Goal: Use online tool/utility: Utilize a website feature to perform a specific function

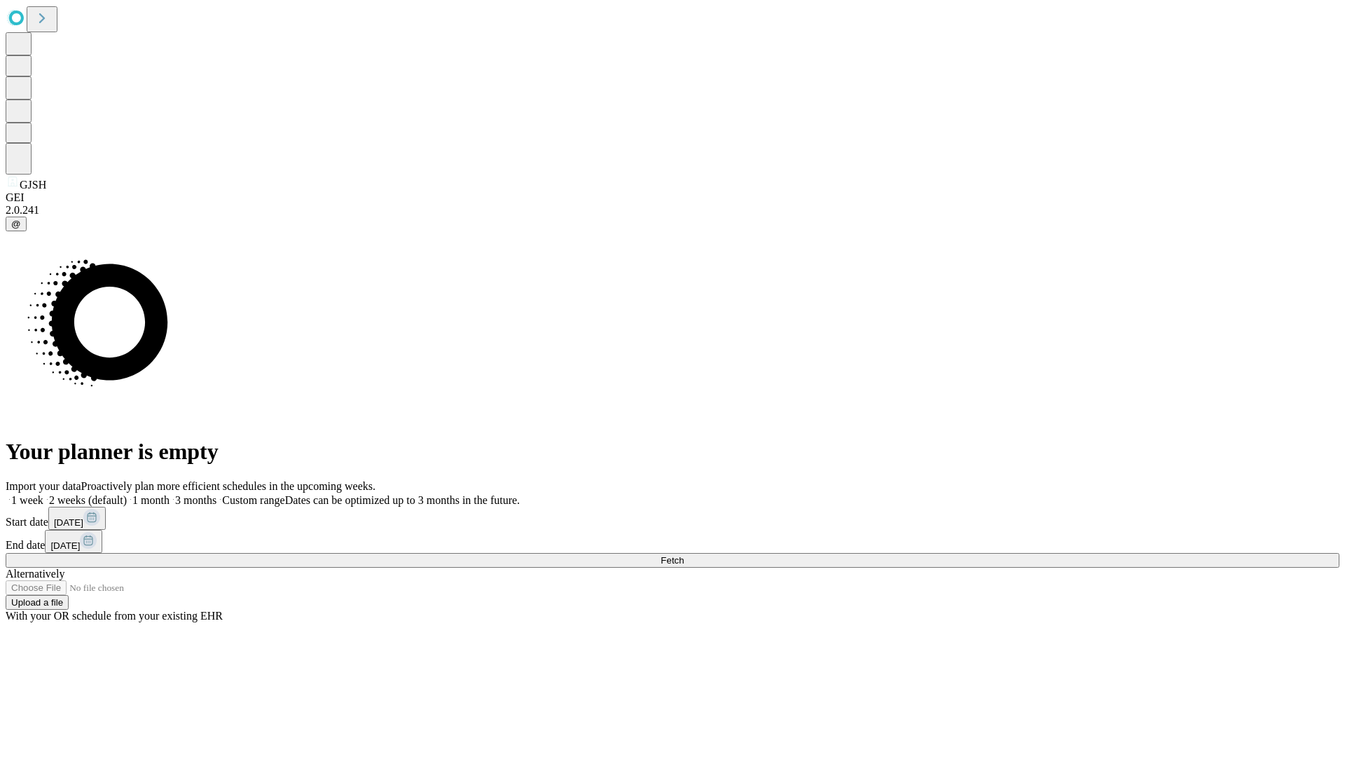
click at [684, 555] on span "Fetch" at bounding box center [672, 560] width 23 height 11
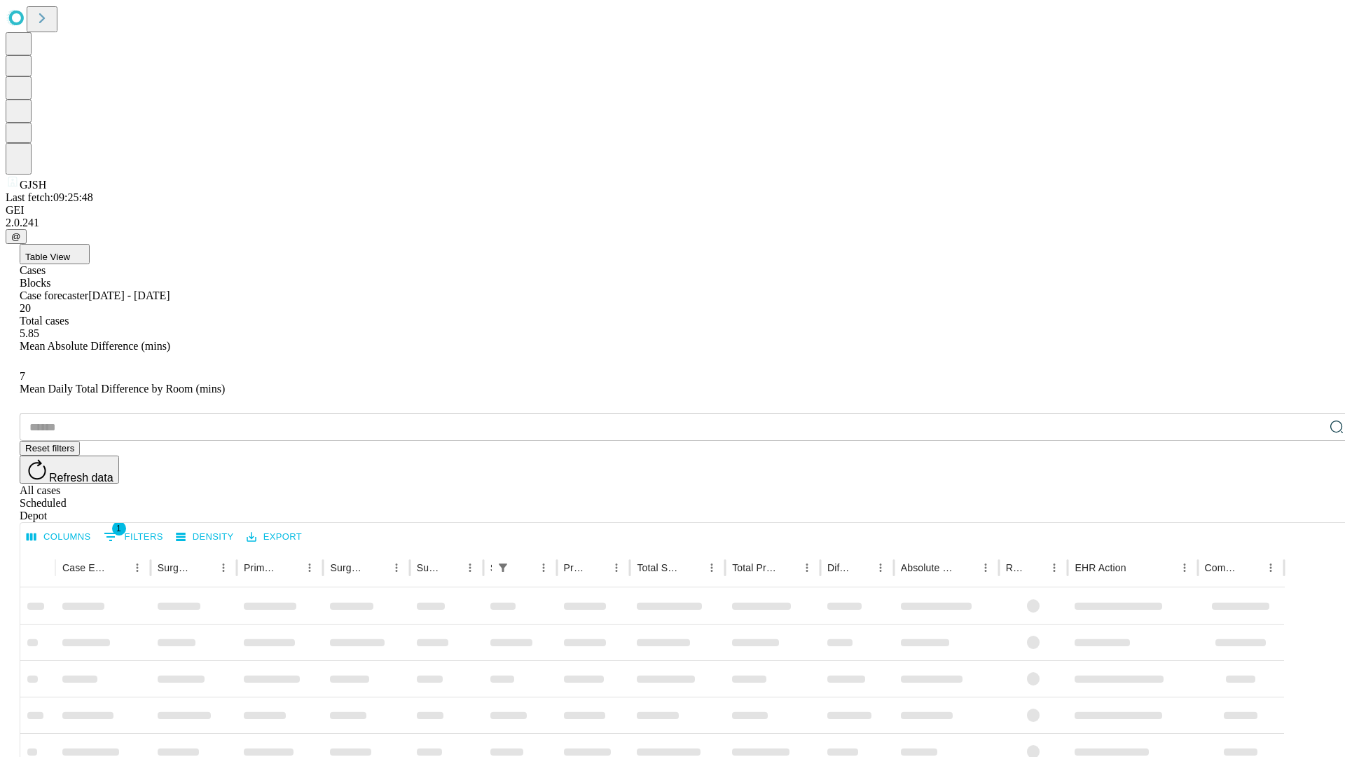
click at [70, 251] on span "Table View" at bounding box center [47, 256] width 45 height 11
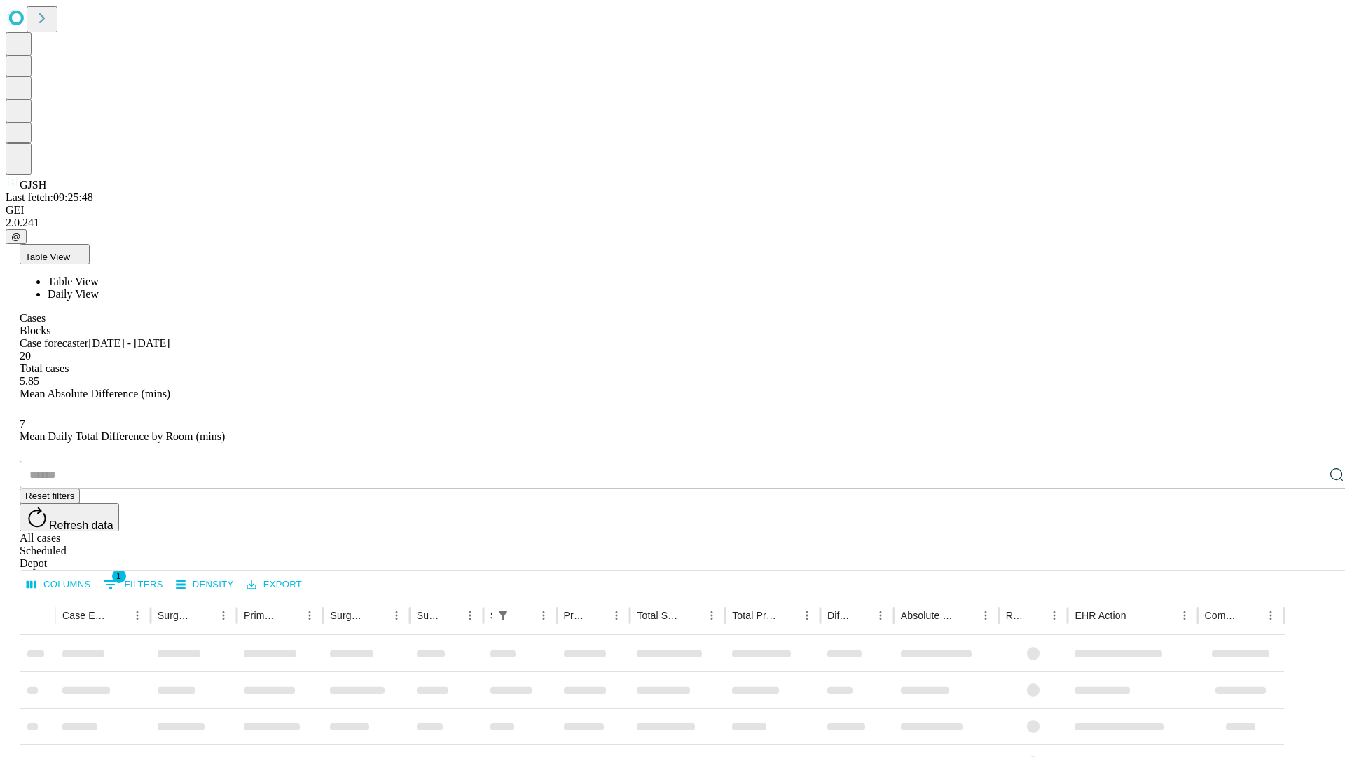
click at [99, 288] on span "Daily View" at bounding box center [73, 294] width 51 height 12
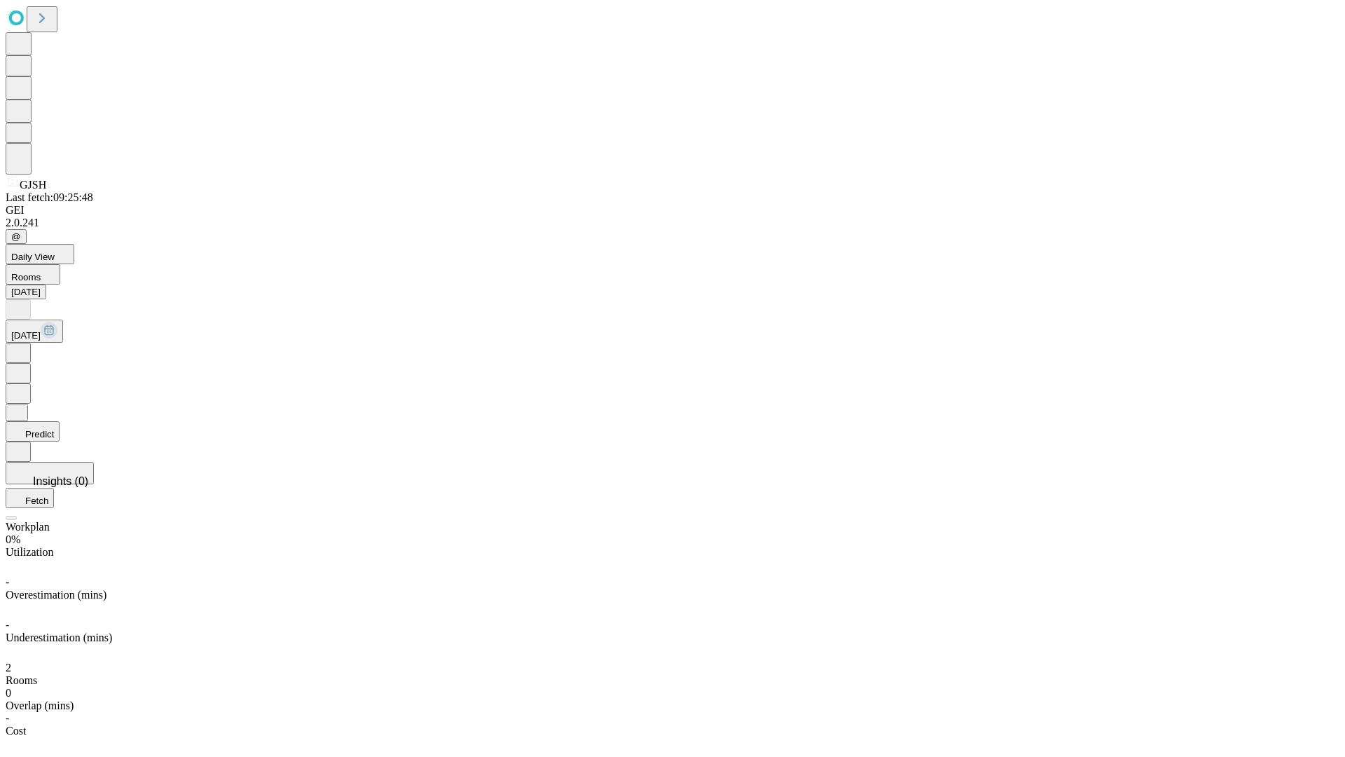
click at [60, 421] on button "Predict" at bounding box center [33, 431] width 54 height 20
